Goal: Complete application form

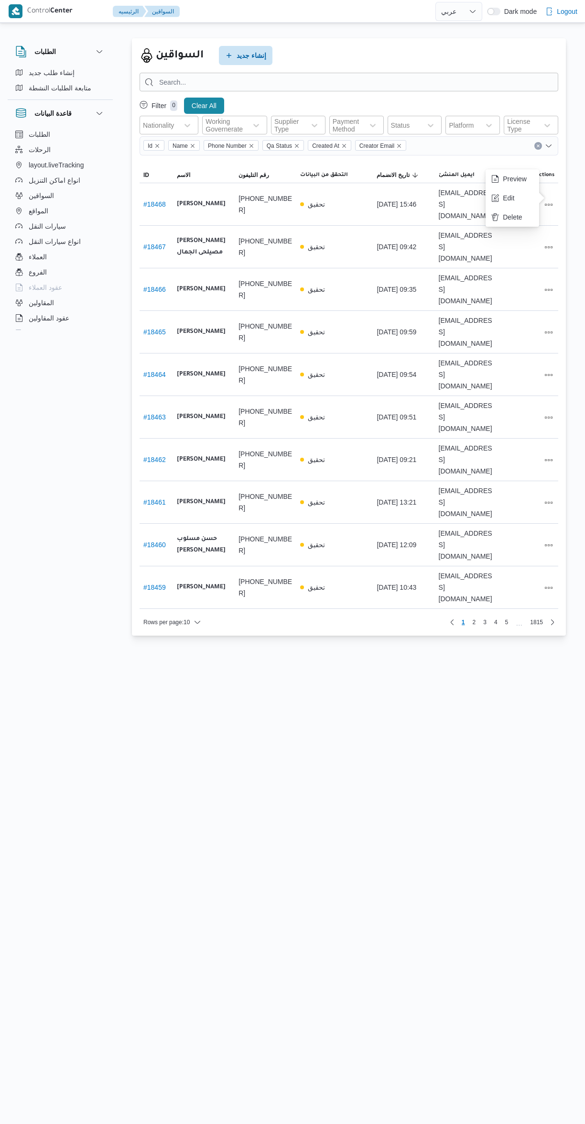
select select "ar"
click at [499, 197] on icon "button" at bounding box center [496, 198] width 8 height 8
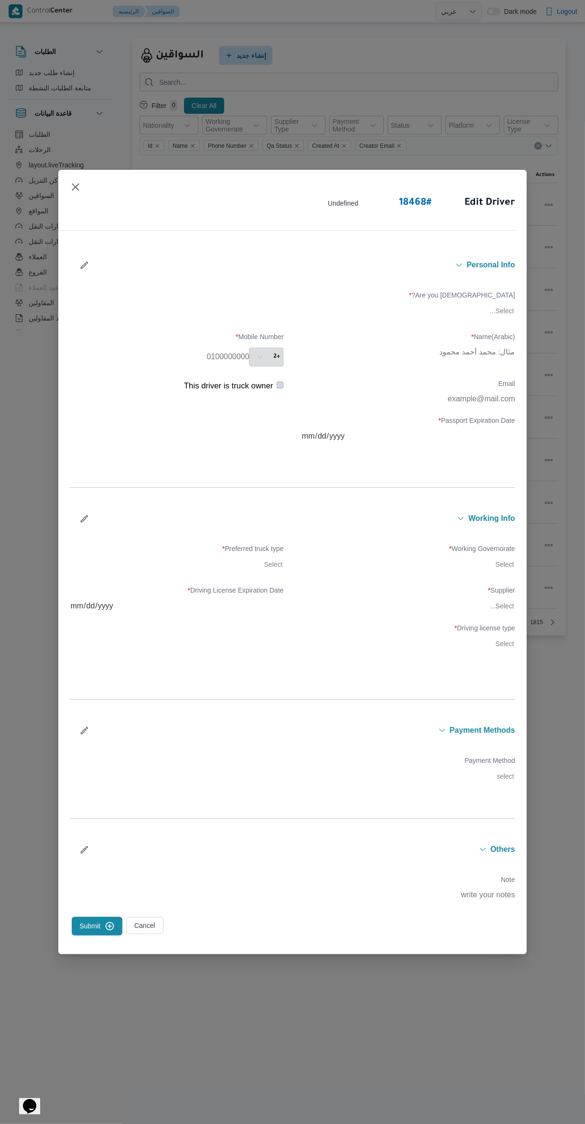
click at [83, 268] on icon "button" at bounding box center [84, 265] width 10 height 10
type input "[PERSON_NAME] الوكيل [PERSON_NAME]"
type input "01110101010"
type input "2027-12-31"
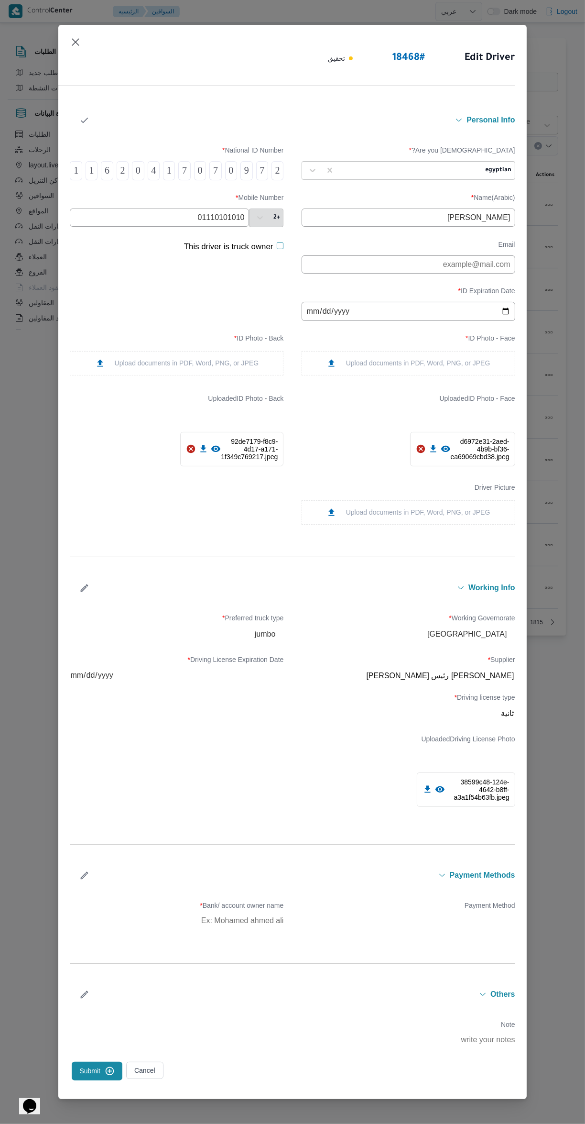
click at [140, 218] on input "01110101010" at bounding box center [159, 217] width 179 height 18
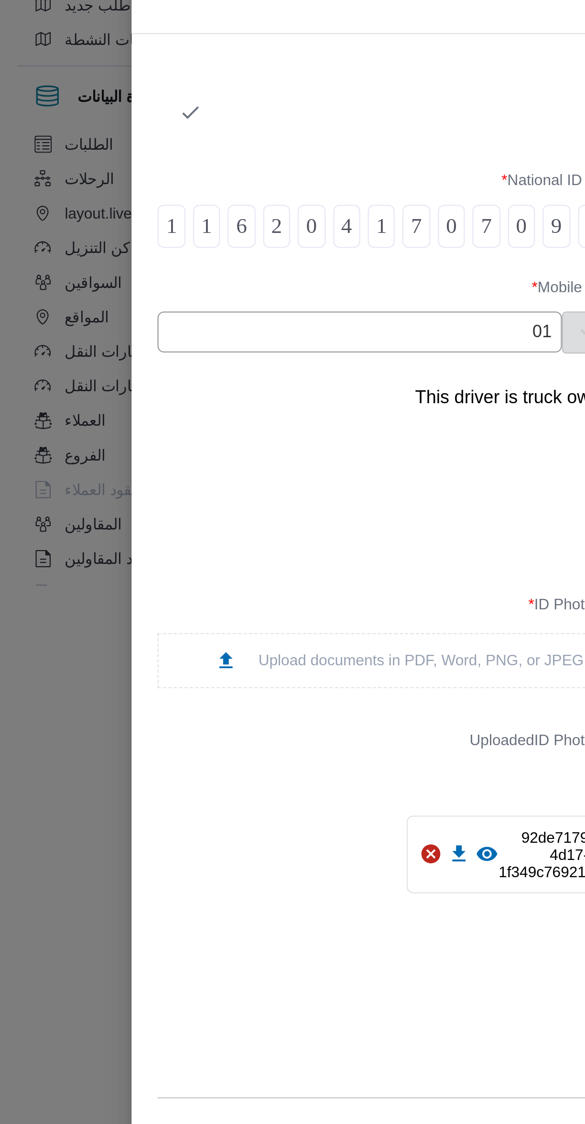
type input "0"
type input "01007853112"
click at [81, 120] on icon "button" at bounding box center [84, 120] width 7 height 6
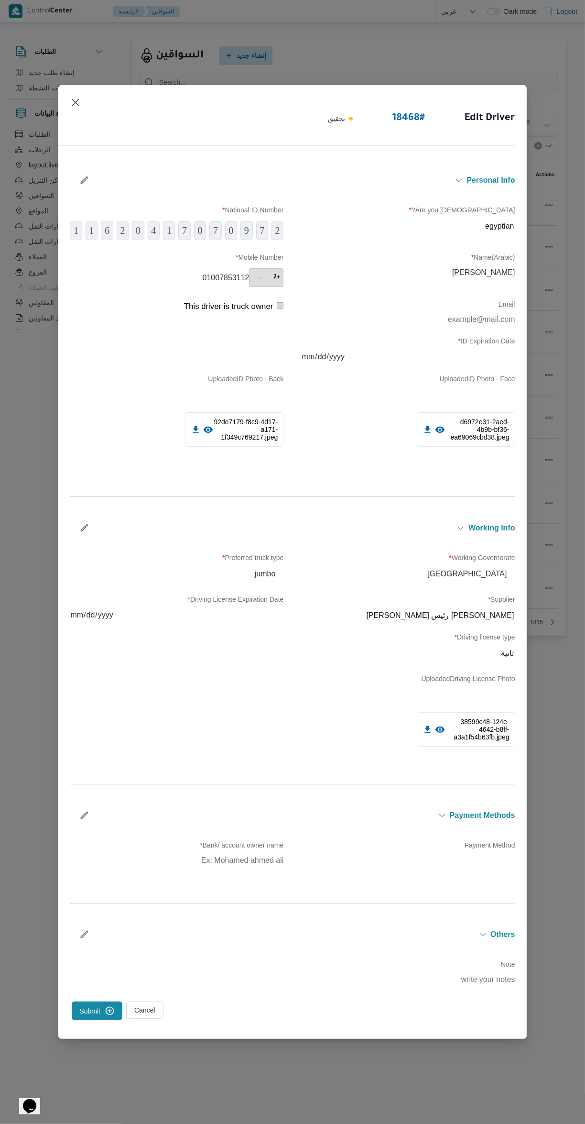
click at [89, 1010] on button "Submit" at bounding box center [97, 1010] width 51 height 19
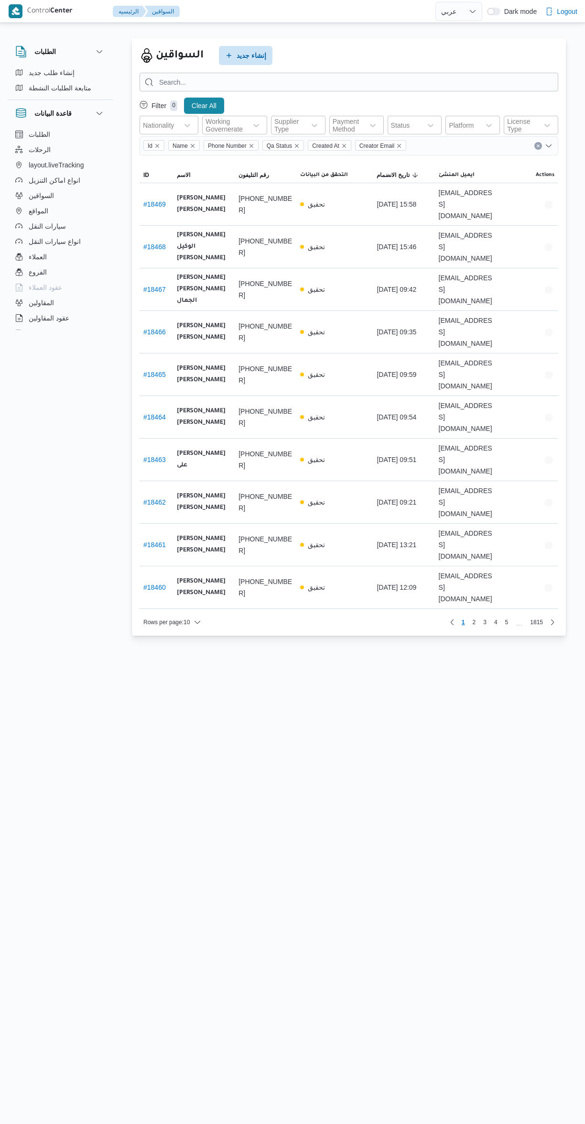
select select "ar"
